Goal: Task Accomplishment & Management: Manage account settings

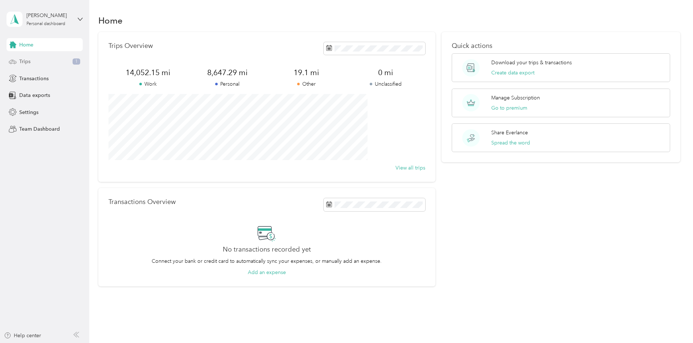
click at [52, 63] on div "Trips 1" at bounding box center [45, 61] width 76 height 13
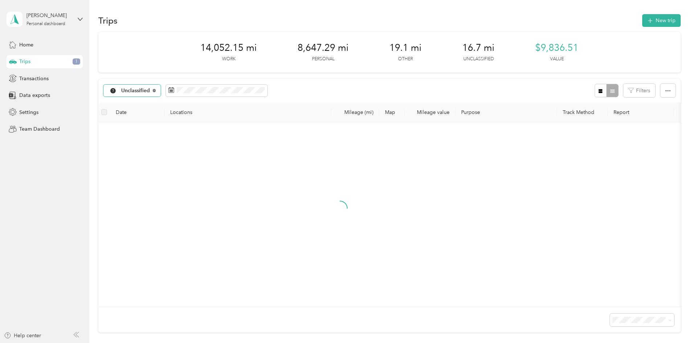
click at [156, 91] on icon at bounding box center [154, 90] width 3 height 3
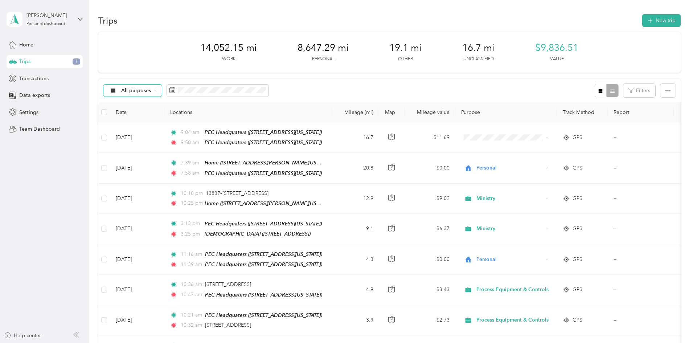
click at [151, 91] on span "All purposes" at bounding box center [136, 90] width 30 height 5
click at [186, 115] on span "Unclassified" at bounding box center [206, 116] width 72 height 8
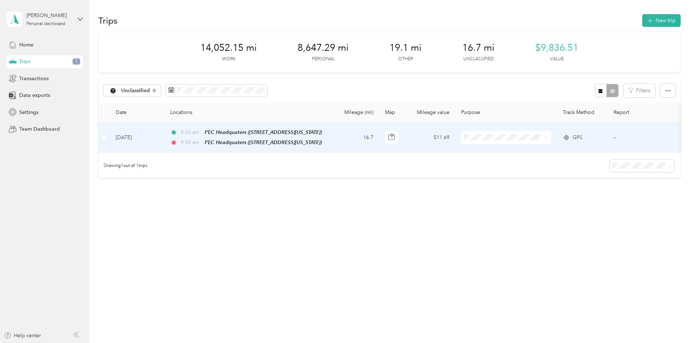
click at [379, 136] on td "16.7" at bounding box center [355, 137] width 48 height 30
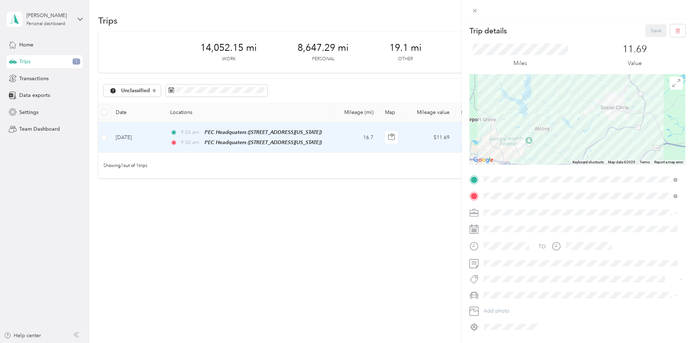
click at [509, 250] on span "Process Equipment & Controls" at bounding box center [521, 250] width 70 height 6
click at [645, 26] on button "Save" at bounding box center [655, 30] width 21 height 13
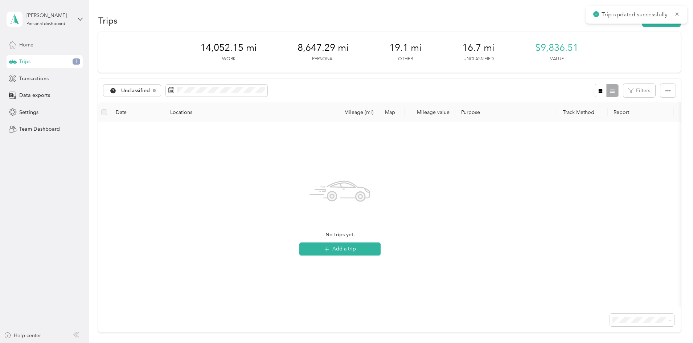
drag, startPoint x: 30, startPoint y: 48, endPoint x: 36, endPoint y: 50, distance: 5.7
click at [36, 50] on div "Home" at bounding box center [45, 44] width 76 height 13
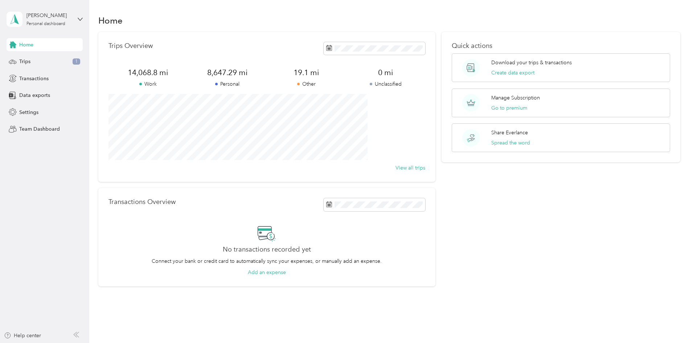
click at [313, 15] on div "Home" at bounding box center [389, 20] width 582 height 15
